Goal: Task Accomplishment & Management: Use online tool/utility

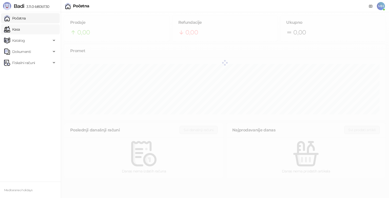
click at [20, 30] on link "Kasa" at bounding box center [12, 29] width 16 height 10
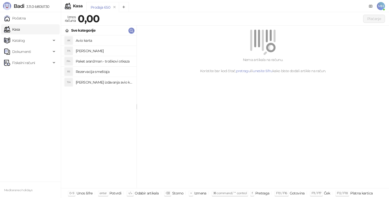
click at [95, 49] on h4 "[PERSON_NAME]" at bounding box center [104, 51] width 57 height 8
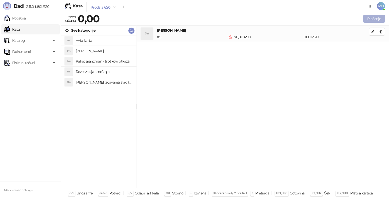
click at [374, 18] on button "Plaćanje" at bounding box center [374, 19] width 22 height 8
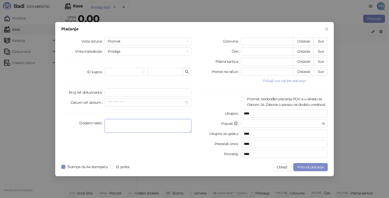
click at [163, 125] on textarea "Dodatni tekst" at bounding box center [148, 126] width 87 height 14
type textarea "*******"
click at [123, 167] on span "El. pošta" at bounding box center [122, 167] width 17 height 6
click at [96, 167] on span "Štampa na A4 štampaču" at bounding box center [87, 167] width 45 height 6
click at [188, 41] on div "Promet" at bounding box center [148, 41] width 87 height 8
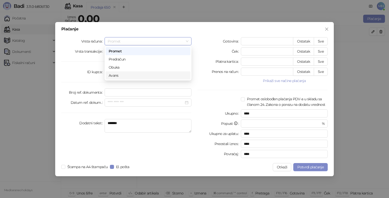
click at [118, 74] on div "Avans" at bounding box center [148, 76] width 79 height 6
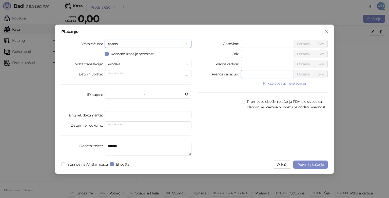
drag, startPoint x: 259, startPoint y: 74, endPoint x: 222, endPoint y: 76, distance: 37.0
click at [222, 76] on div "Prenos na račun * Ostatak Sve" at bounding box center [262, 74] width 130 height 8
type input "******"
click at [311, 167] on button "Potvrdi plaćanje" at bounding box center [310, 165] width 34 height 8
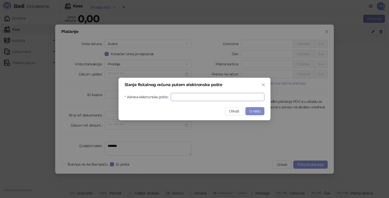
click at [195, 99] on input "Adresa elektronske pošte" at bounding box center [218, 97] width 94 height 8
paste input "**********"
type input "**********"
click at [250, 111] on span "U redu" at bounding box center [254, 111] width 11 height 5
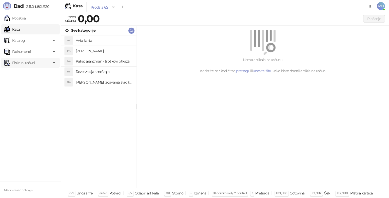
click at [26, 61] on span "Fiskalni računi" at bounding box center [23, 63] width 23 height 10
click at [28, 73] on link "Izdati računi" at bounding box center [20, 74] width 28 height 10
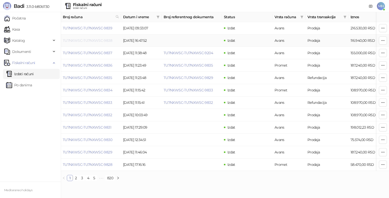
click at [106, 42] on link "TU7NXWSC-TU7NXWSC-9838" at bounding box center [87, 40] width 49 height 5
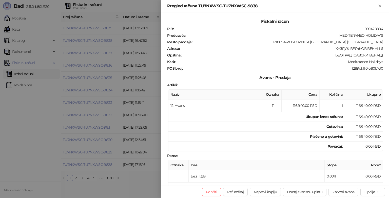
click at [36, 176] on div at bounding box center [194, 99] width 389 height 198
